Goal: Task Accomplishment & Management: Use online tool/utility

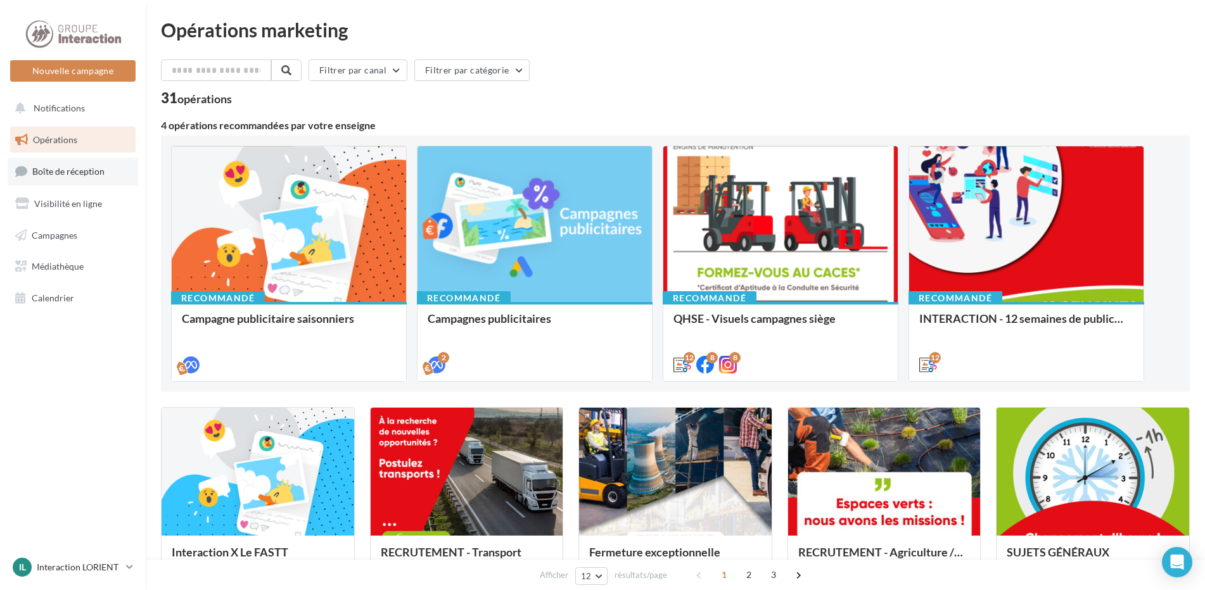
click at [78, 177] on link "Boîte de réception" at bounding box center [73, 171] width 130 height 27
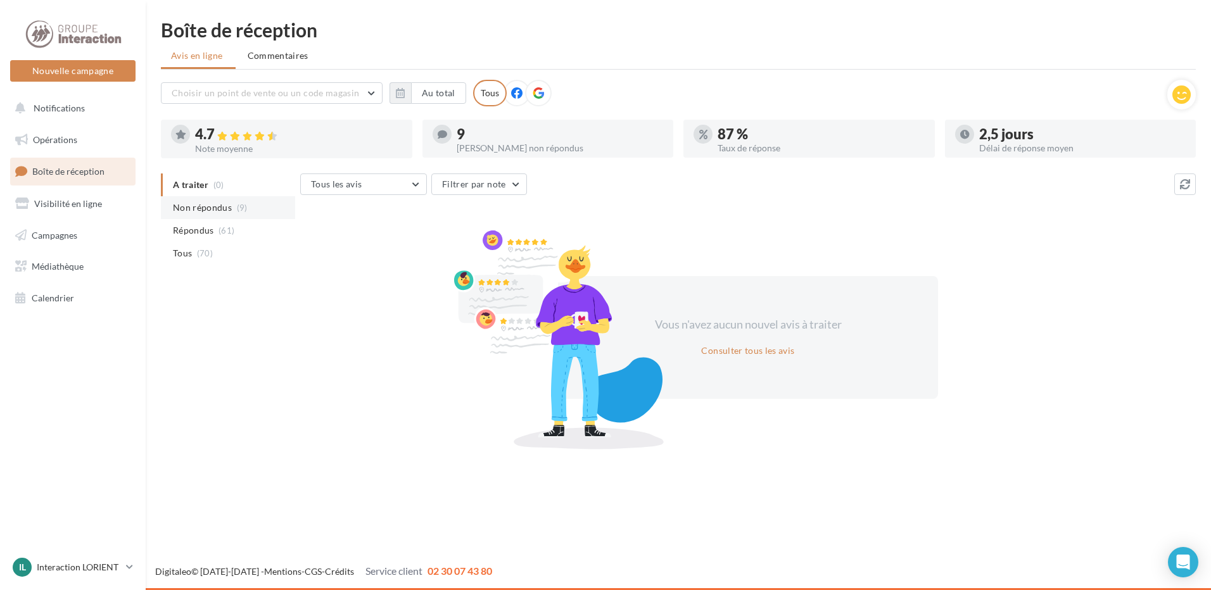
click at [199, 213] on span "Non répondus" at bounding box center [202, 207] width 59 height 13
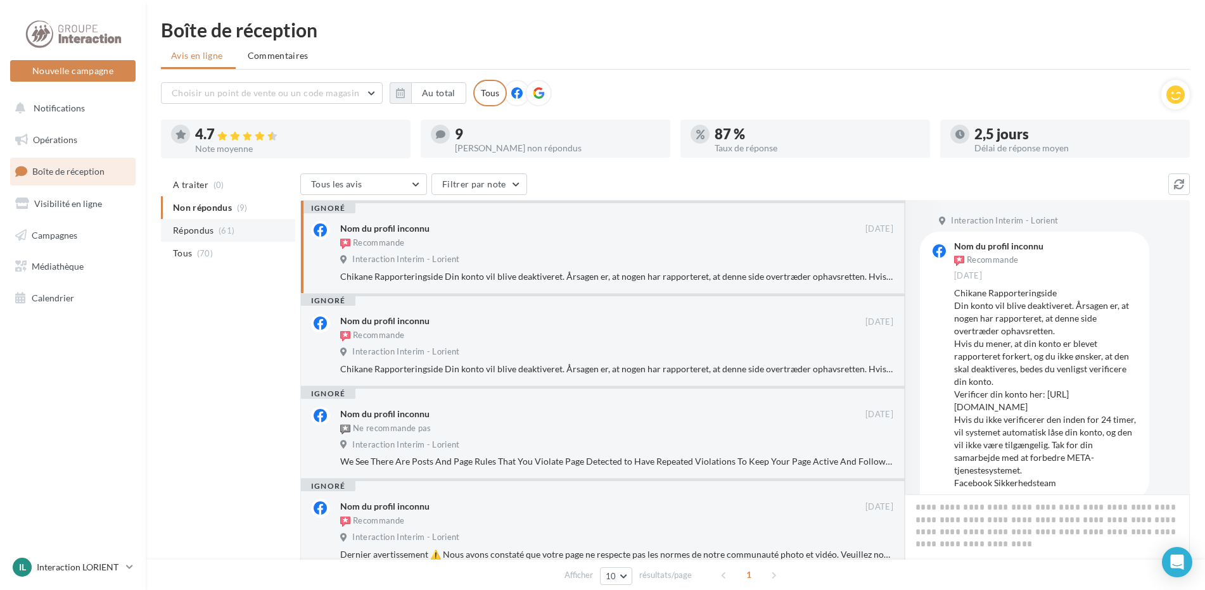
click at [190, 234] on span "Répondus" at bounding box center [193, 230] width 41 height 13
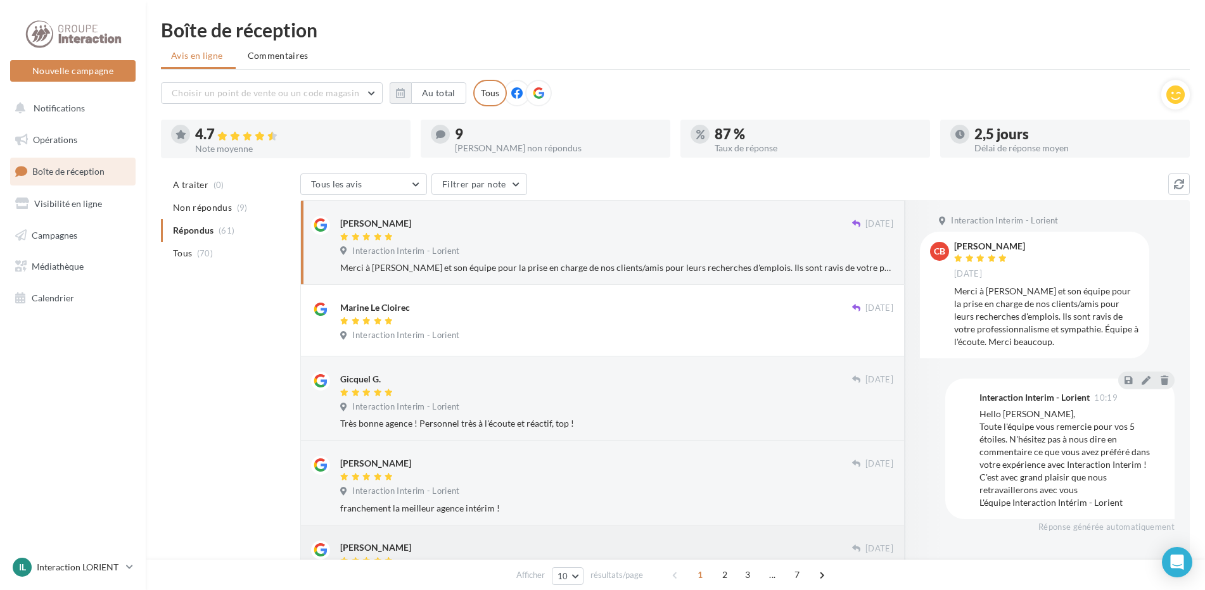
scroll to position [63, 0]
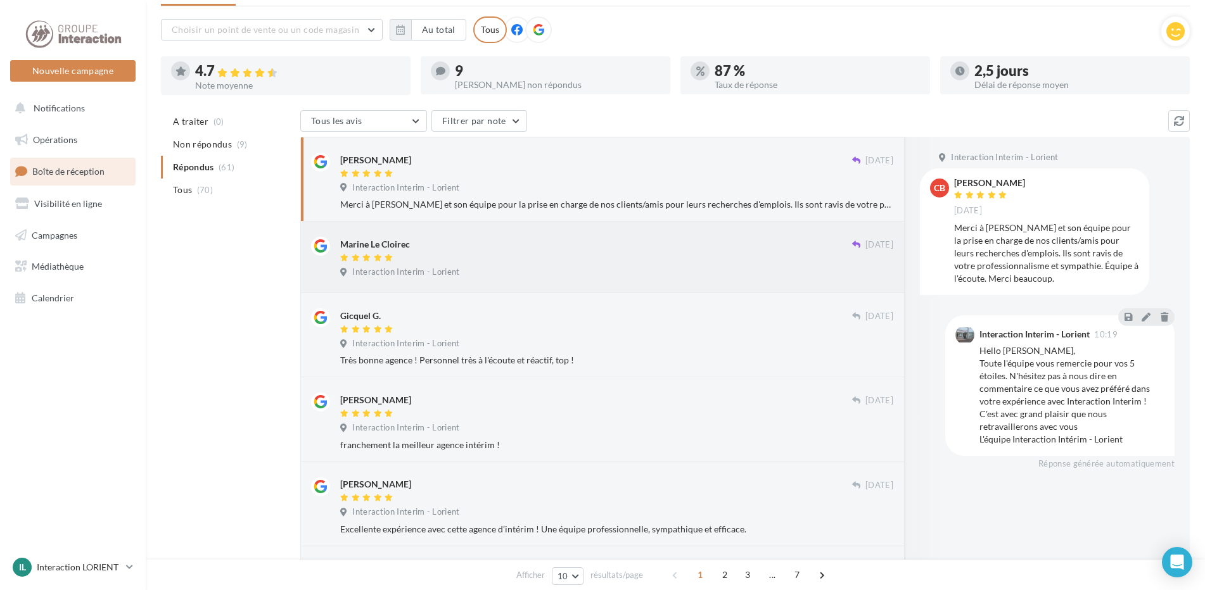
click at [443, 261] on div at bounding box center [596, 258] width 512 height 11
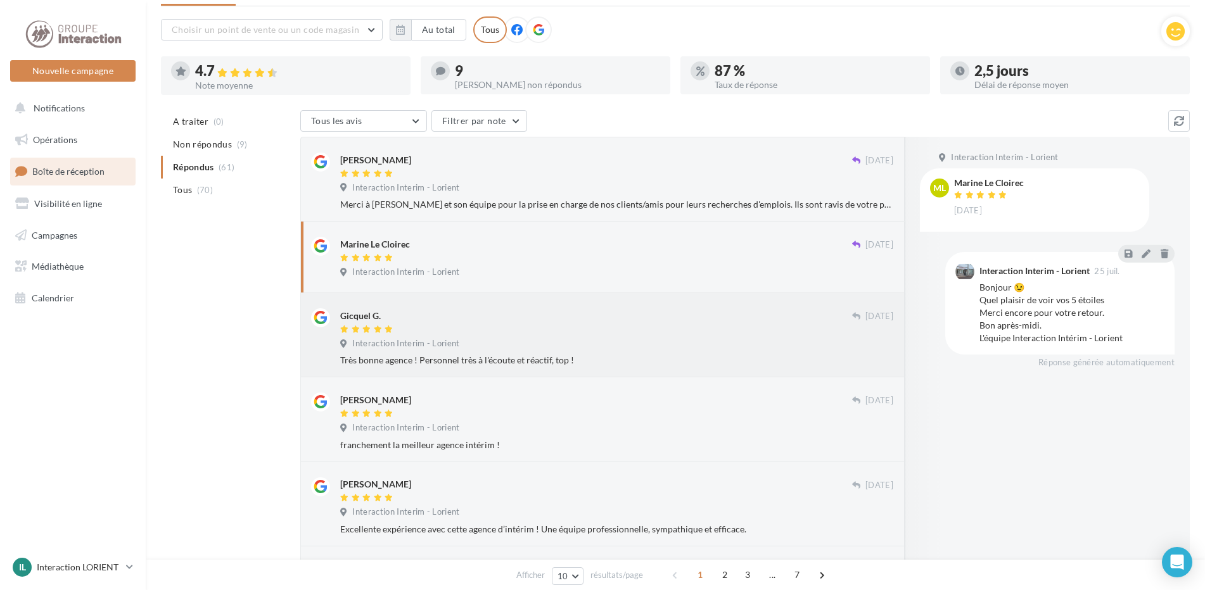
click at [491, 325] on div at bounding box center [596, 330] width 512 height 11
